Goal: Task Accomplishment & Management: Use online tool/utility

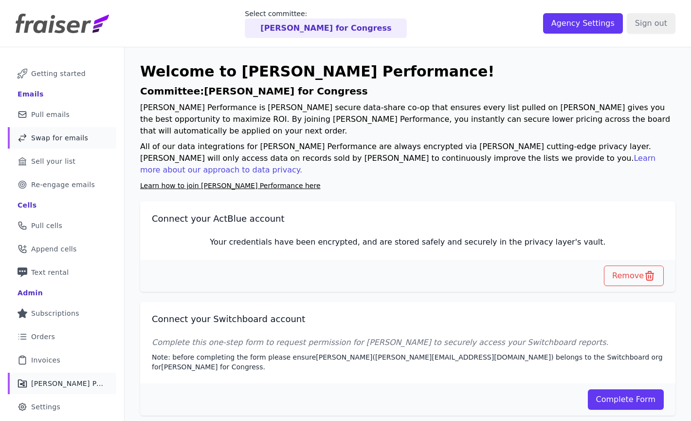
click at [41, 135] on span "Swap for emails" at bounding box center [59, 138] width 57 height 10
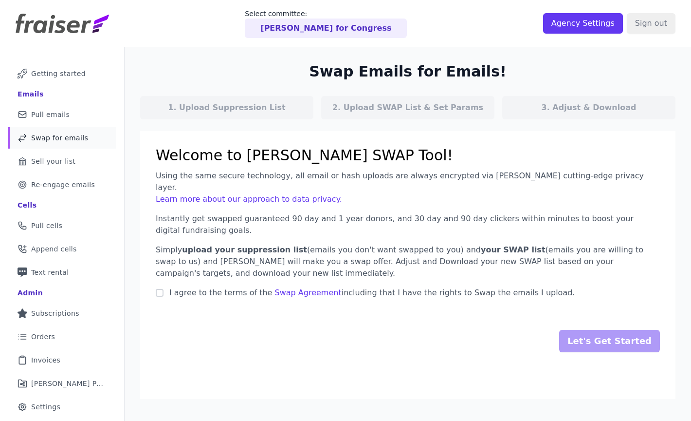
click at [269, 213] on p "Instantly get swapped guaranteed 90 day and 1 year donors, and 30 day and 90 da…" at bounding box center [408, 224] width 504 height 23
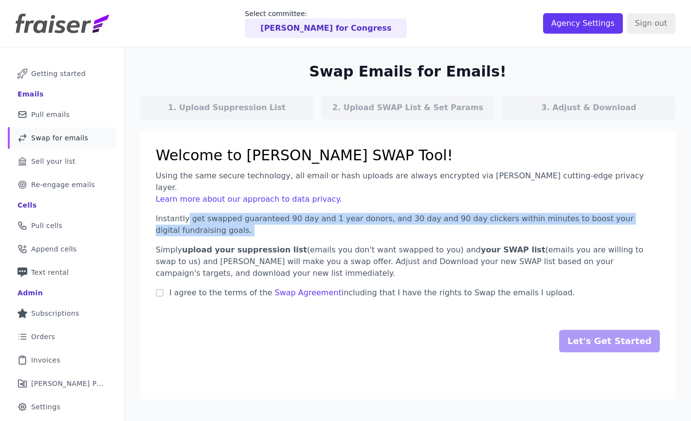
click at [269, 213] on p "Instantly get swapped guaranteed 90 day and 1 year donors, and 30 day and 90 da…" at bounding box center [408, 224] width 504 height 23
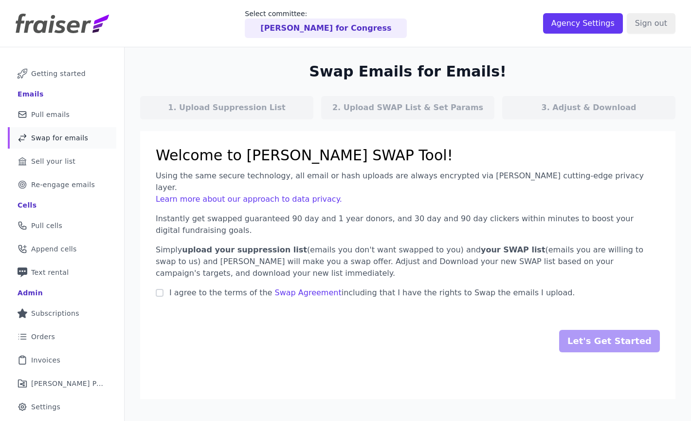
click at [269, 213] on p "Instantly get swapped guaranteed 90 day and 1 year donors, and 30 day and 90 da…" at bounding box center [408, 224] width 504 height 23
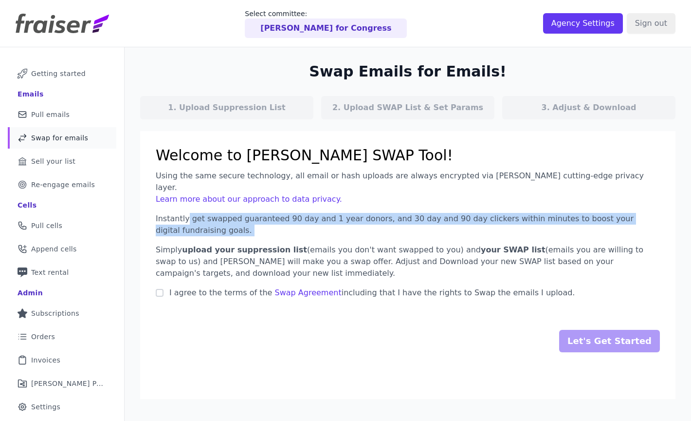
click at [269, 213] on p "Instantly get swapped guaranteed 90 day and 1 year donors, and 30 day and 90 da…" at bounding box center [408, 224] width 504 height 23
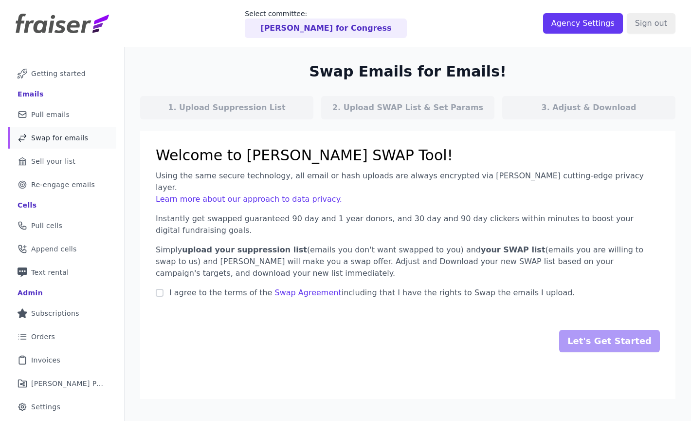
click at [230, 245] on span "upload your suppression list" at bounding box center [244, 249] width 125 height 9
click at [229, 245] on span "upload your suppression list" at bounding box center [244, 249] width 125 height 9
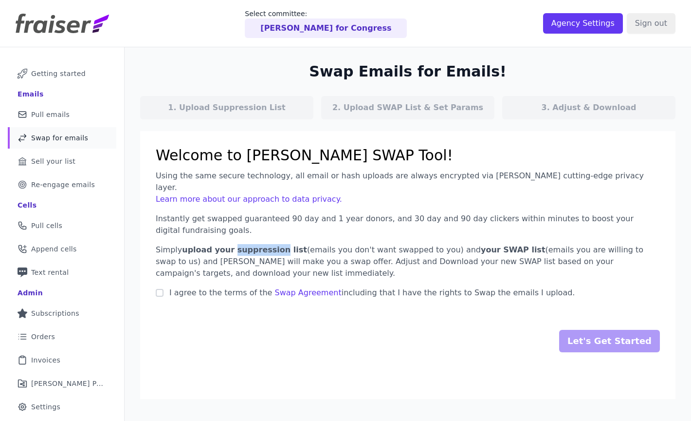
click at [229, 245] on span "upload your suppression list" at bounding box center [244, 249] width 125 height 9
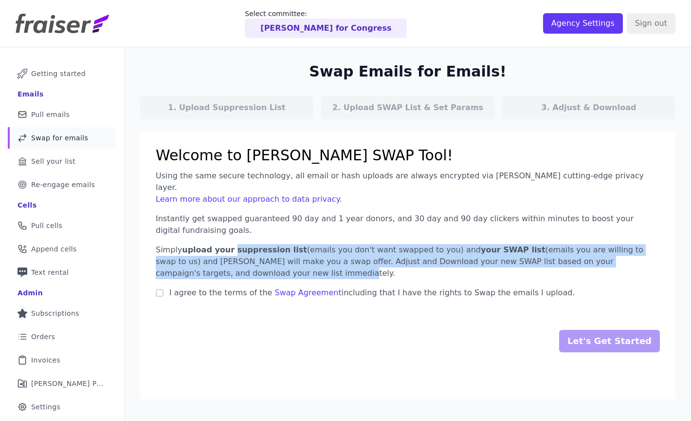
drag, startPoint x: 228, startPoint y: 236, endPoint x: 272, endPoint y: 259, distance: 49.7
click at [272, 259] on p "Simply upload your suppression list (emails you don't want swapped to you) and …" at bounding box center [408, 261] width 504 height 35
click at [271, 259] on p "Simply upload your suppression list (emails you don't want swapped to you) and …" at bounding box center [408, 261] width 504 height 35
drag, startPoint x: 258, startPoint y: 264, endPoint x: 144, endPoint y: 234, distance: 117.7
click at [144, 234] on section "Welcome to Fraiser's SWAP Tool! Using the same secure technology, all email or …" at bounding box center [408, 265] width 536 height 268
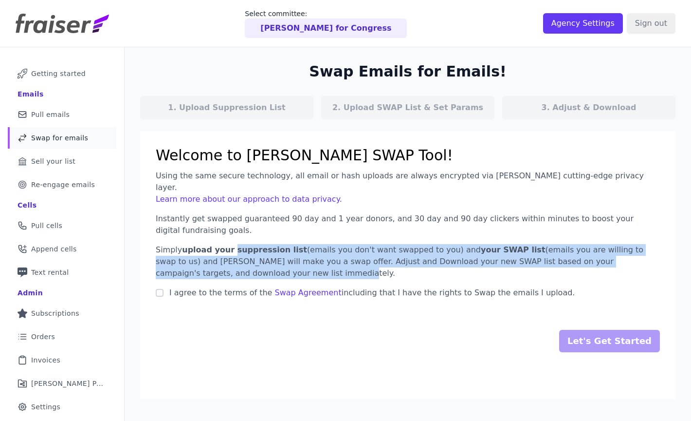
click at [191, 246] on p "Simply upload your suppression list (emails you don't want swapped to you) and …" at bounding box center [408, 261] width 504 height 35
drag, startPoint x: 209, startPoint y: 261, endPoint x: 141, endPoint y: 237, distance: 72.6
click at [141, 237] on section "Welcome to Fraiser's SWAP Tool! Using the same secure technology, all email or …" at bounding box center [408, 265] width 536 height 268
click at [156, 289] on input "I agree to the terms of the Swap Agreement including that I have the rights to …" at bounding box center [160, 293] width 8 height 8
checkbox input "true"
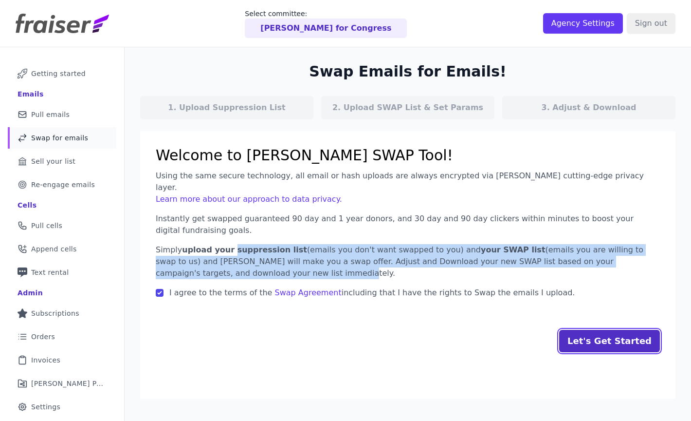
click at [577, 334] on input "Let's Get Started" at bounding box center [609, 341] width 101 height 22
